Goal: Transaction & Acquisition: Purchase product/service

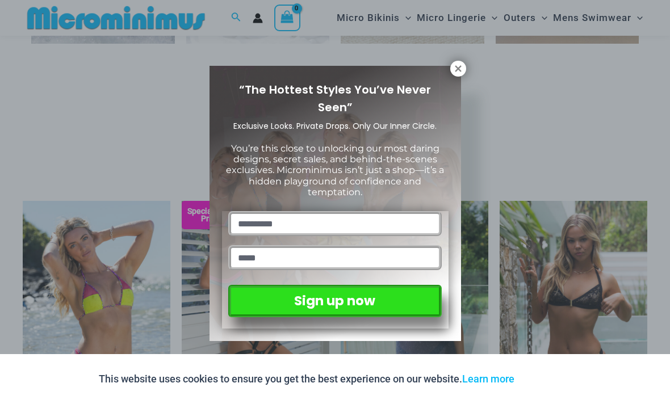
scroll to position [996, 0]
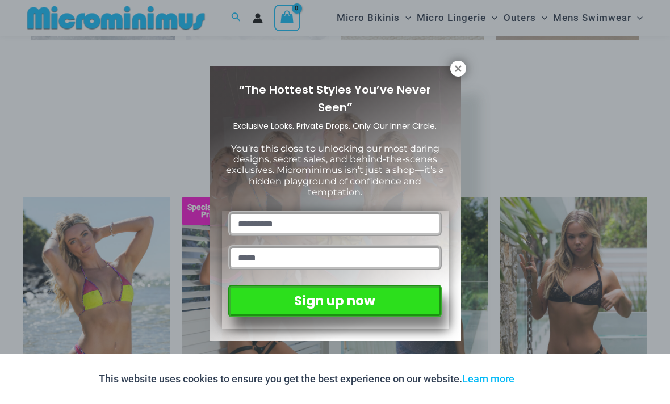
click at [458, 64] on icon at bounding box center [458, 69] width 10 height 10
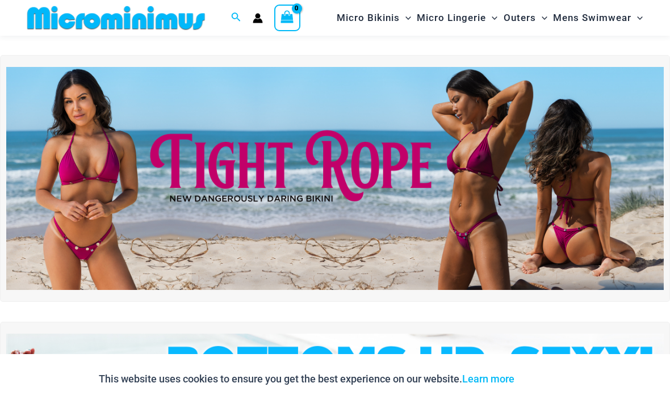
scroll to position [0, 0]
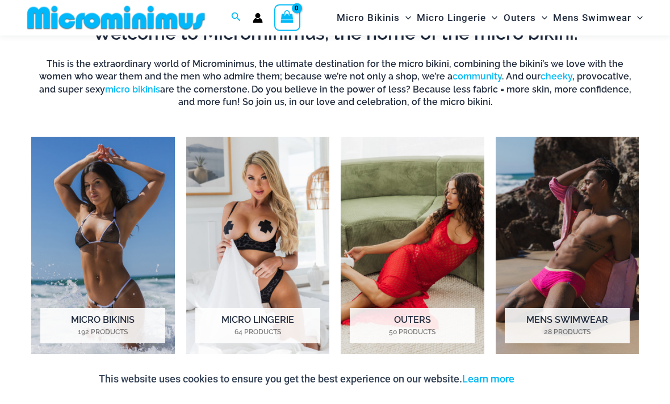
scroll to position [677, 0]
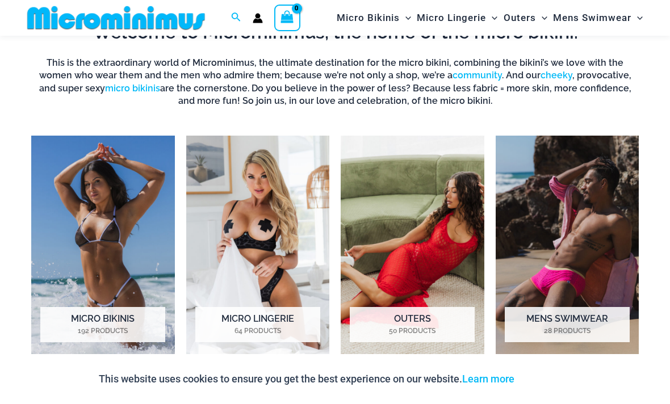
click at [242, 317] on h2 "Micro Lingerie 64 Products" at bounding box center [257, 324] width 125 height 35
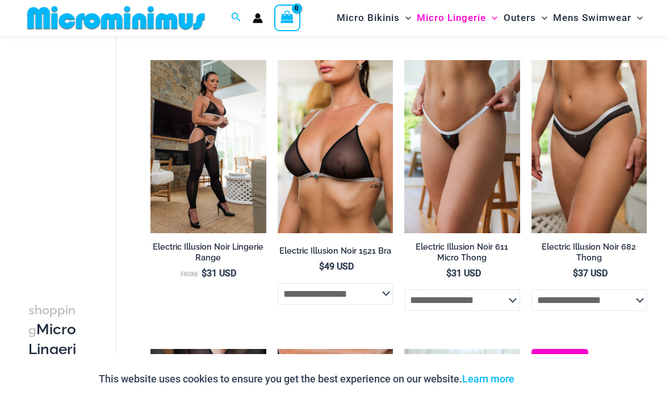
scroll to position [1610, 0]
